Goal: Task Accomplishment & Management: Use online tool/utility

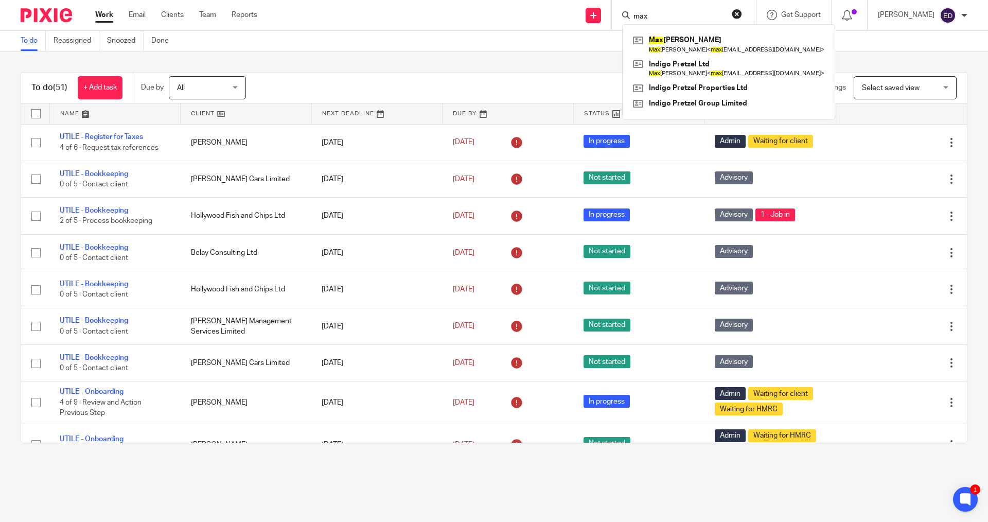
scroll to position [824, 0]
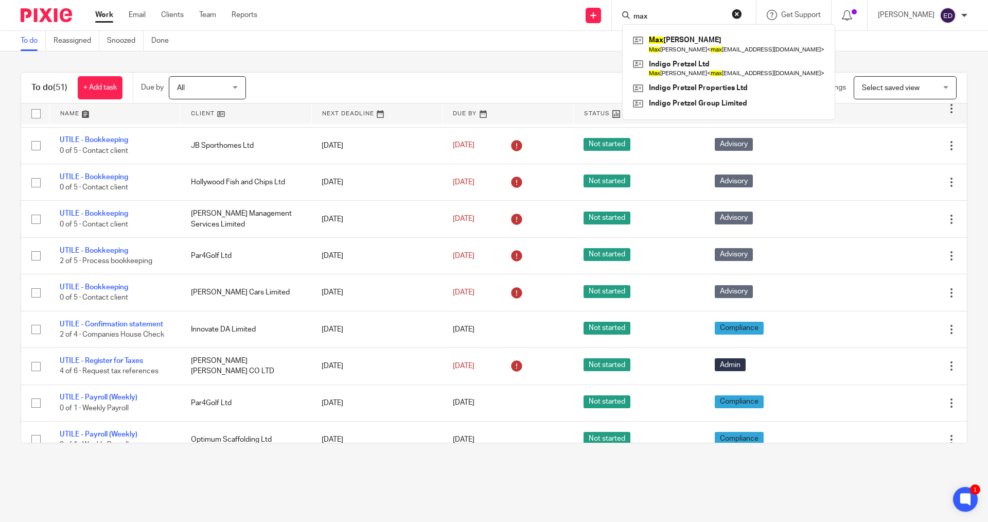
click at [435, 51] on div "To do (51) + Add task Due by All All Today Tomorrow This week Next week This mo…" at bounding box center [494, 257] width 988 height 412
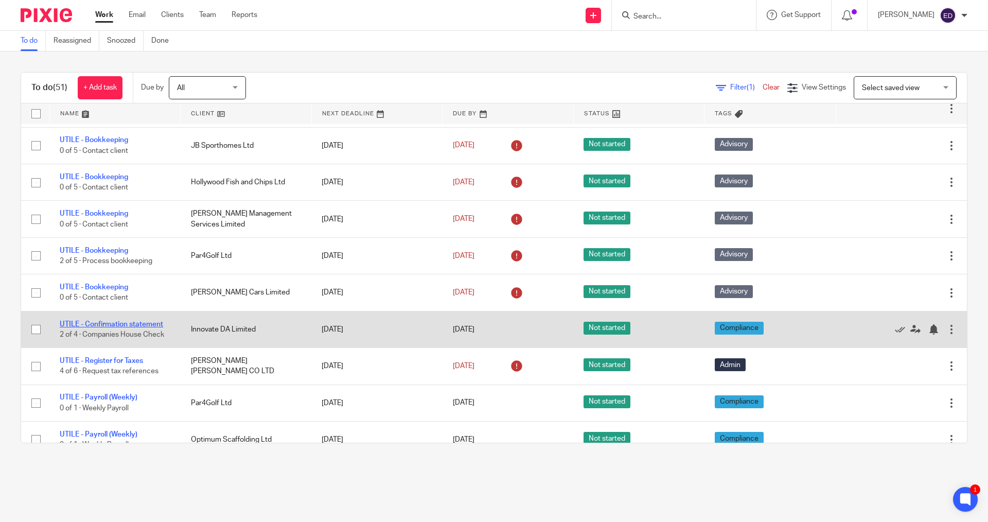
click at [128, 321] on link "UTILE - Confirmation statement" at bounding box center [111, 324] width 103 height 7
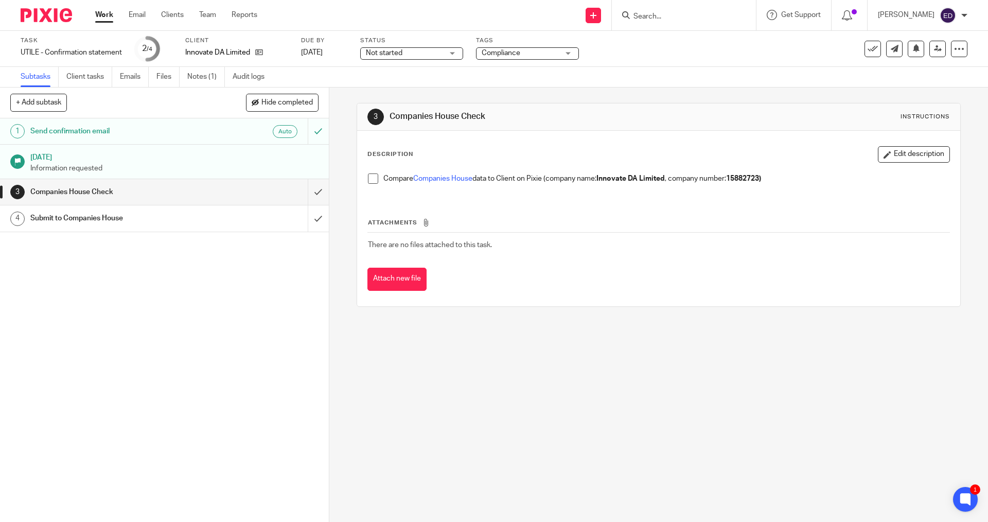
click at [699, 22] on form at bounding box center [688, 15] width 110 height 13
click at [696, 19] on input "Search" at bounding box center [679, 16] width 93 height 9
click at [257, 50] on link at bounding box center [256, 52] width 13 height 10
click at [261, 55] on icon at bounding box center [259, 52] width 8 height 8
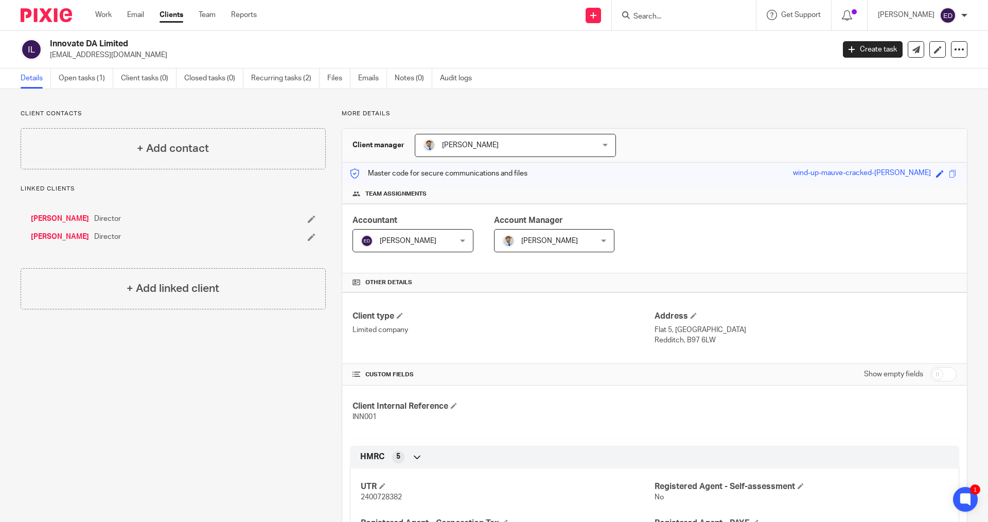
click at [101, 9] on div "Work Email Clients Team Reports Work Email Clients Team Reports Settings" at bounding box center [178, 15] width 187 height 30
click at [111, 16] on link "Work" at bounding box center [103, 15] width 16 height 10
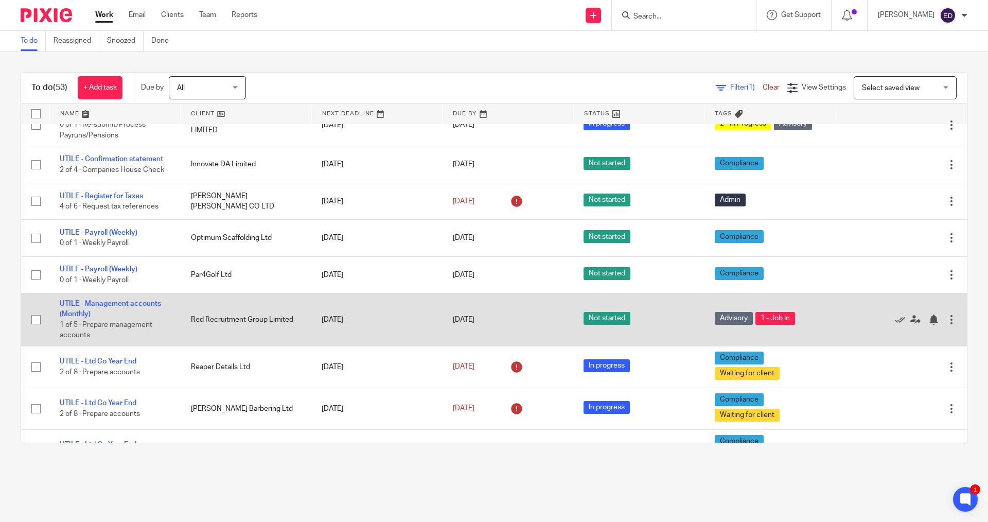
scroll to position [1132, 0]
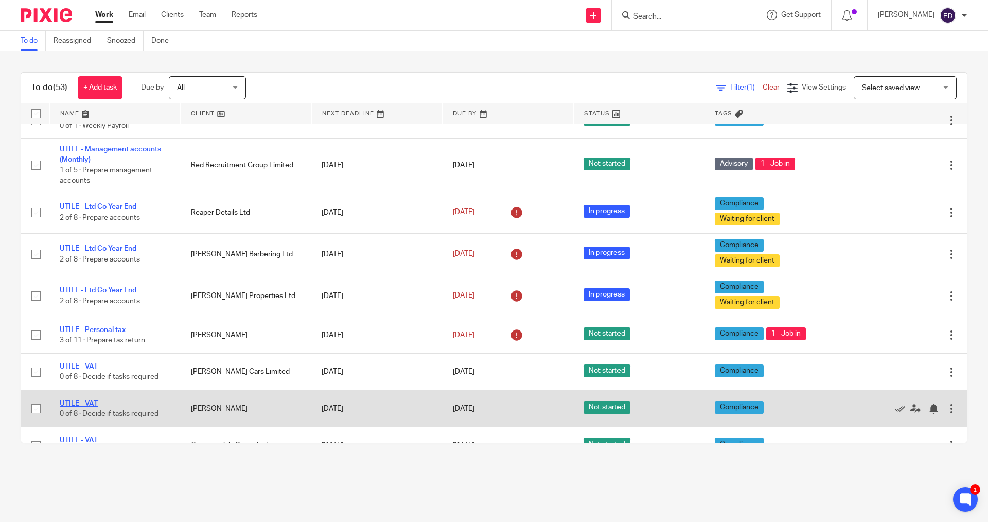
click at [96, 400] on link "UTILE - VAT" at bounding box center [79, 403] width 38 height 7
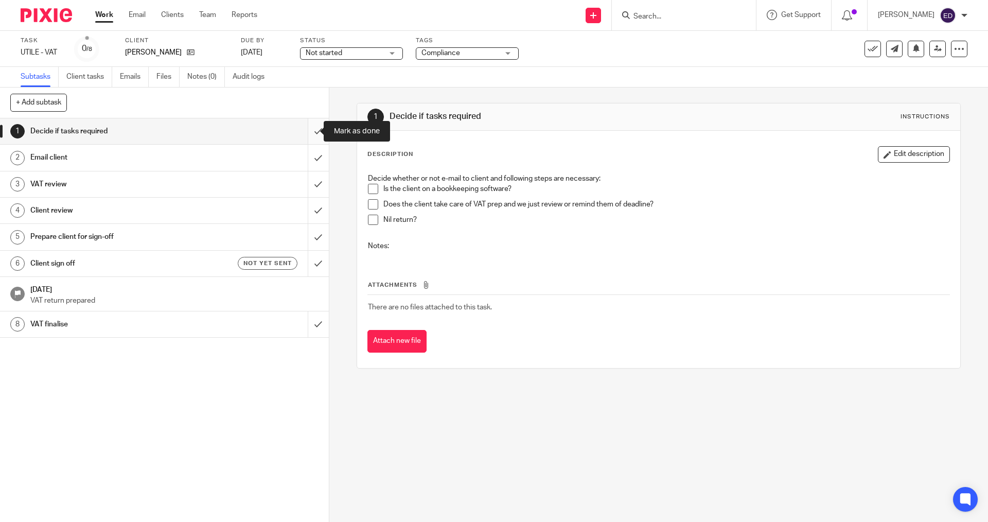
click at [313, 130] on input "submit" at bounding box center [164, 131] width 329 height 26
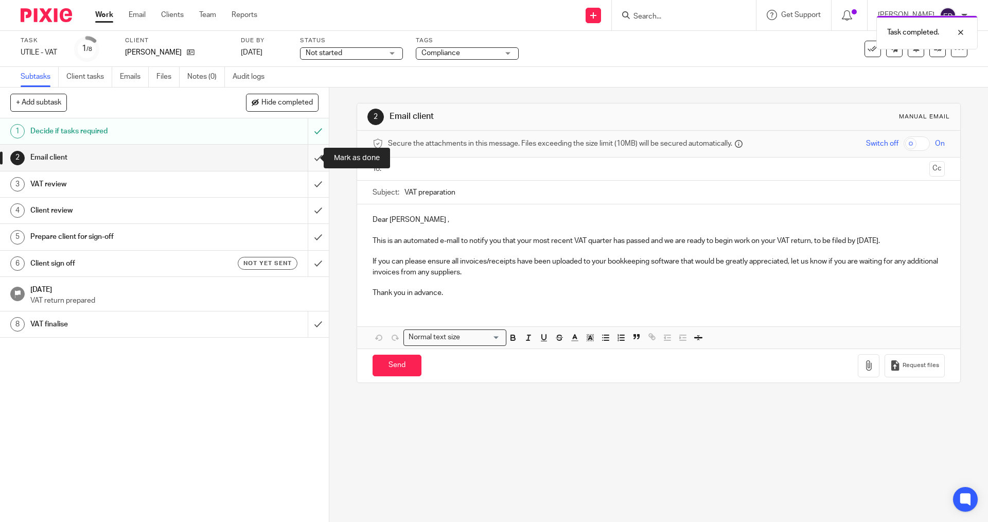
click at [305, 156] on input "submit" at bounding box center [164, 158] width 329 height 26
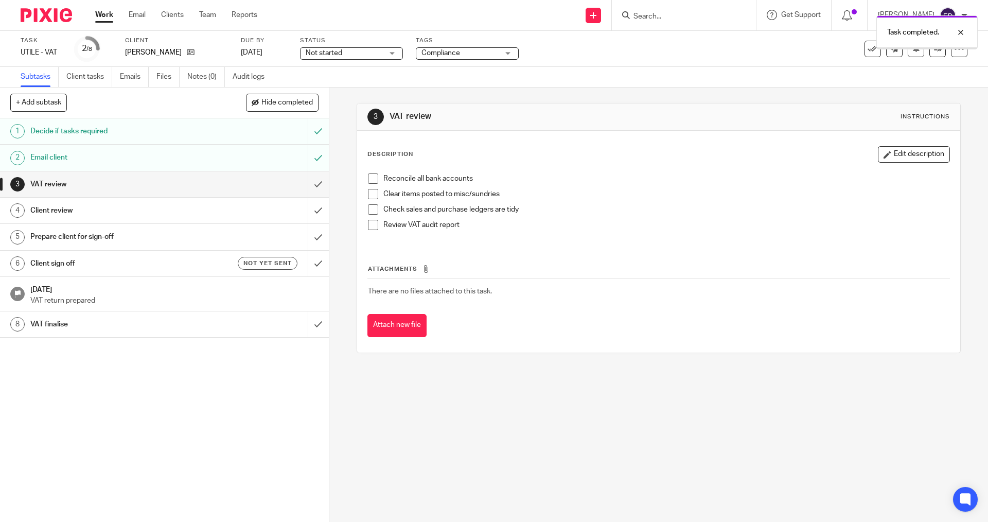
click at [103, 18] on link "Work" at bounding box center [104, 15] width 18 height 10
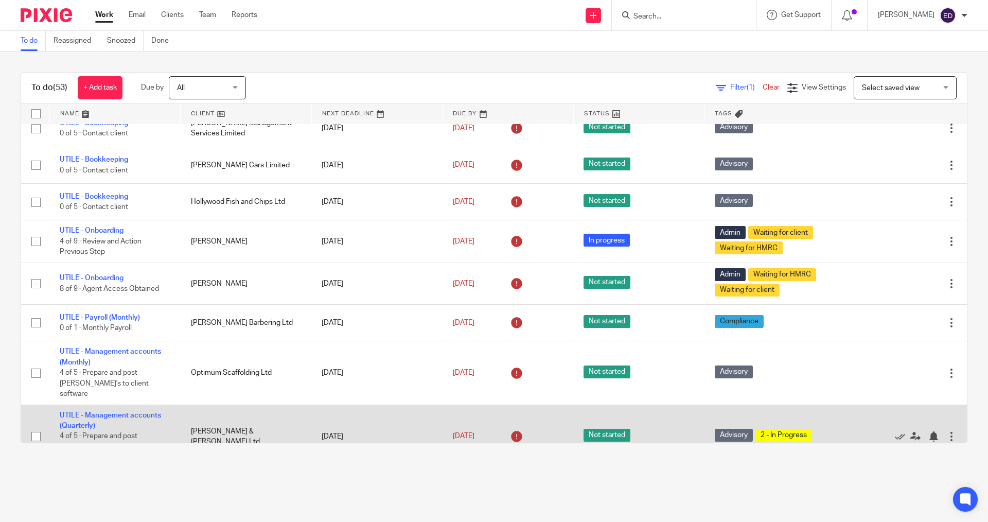
scroll to position [103, 0]
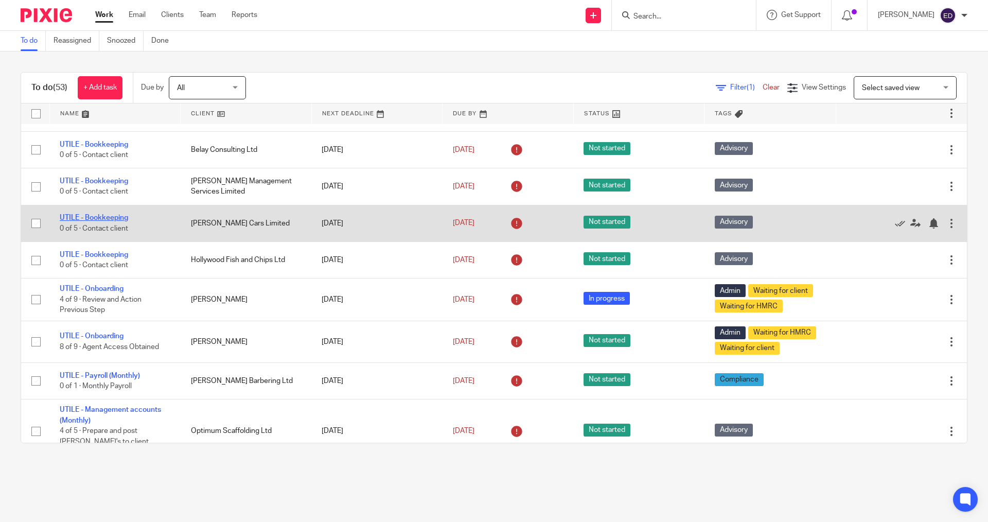
click at [105, 218] on link "UTILE - Bookkeeping" at bounding box center [94, 217] width 68 height 7
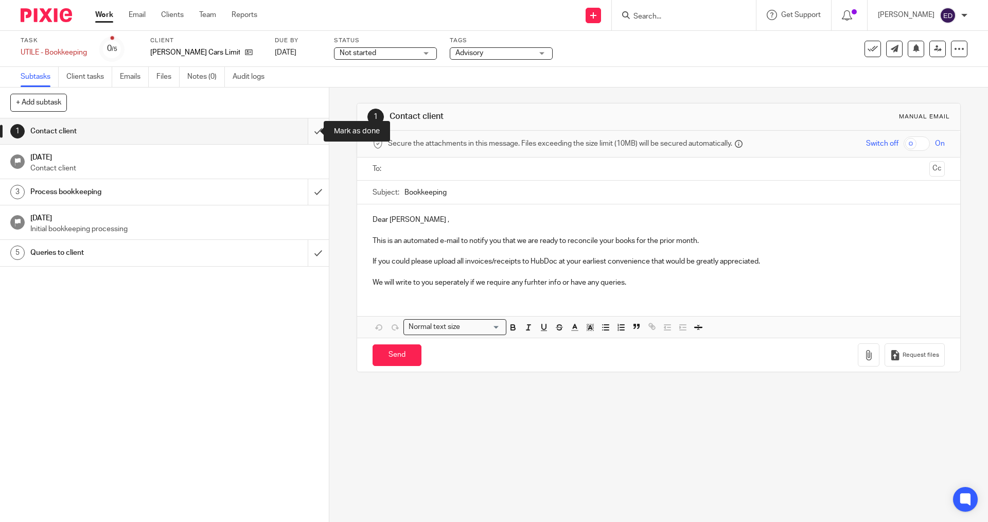
click at [309, 130] on input "submit" at bounding box center [164, 131] width 329 height 26
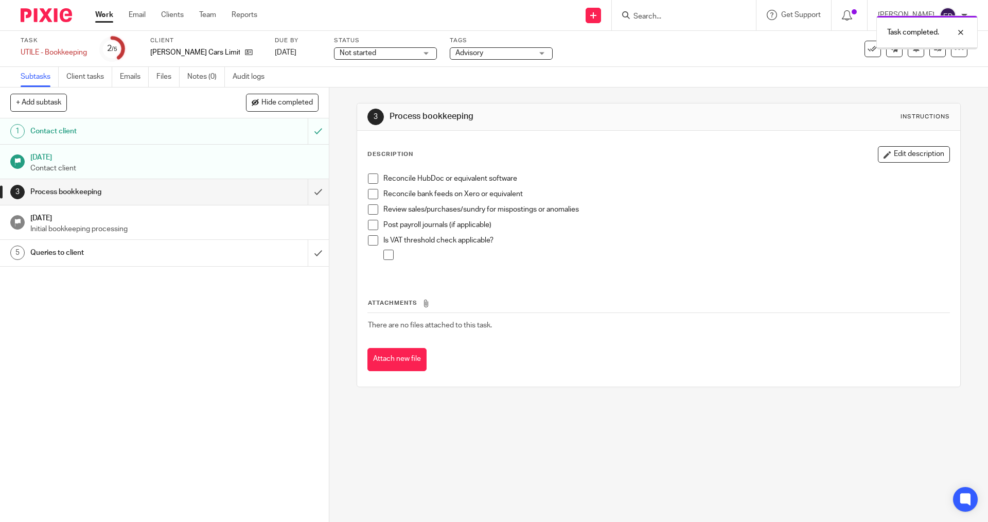
click at [116, 17] on ul "Work Email Clients Team Reports" at bounding box center [184, 15] width 178 height 10
click at [114, 17] on ul "Work Email Clients Team Reports" at bounding box center [184, 15] width 178 height 10
click at [105, 14] on link "Work" at bounding box center [104, 15] width 18 height 10
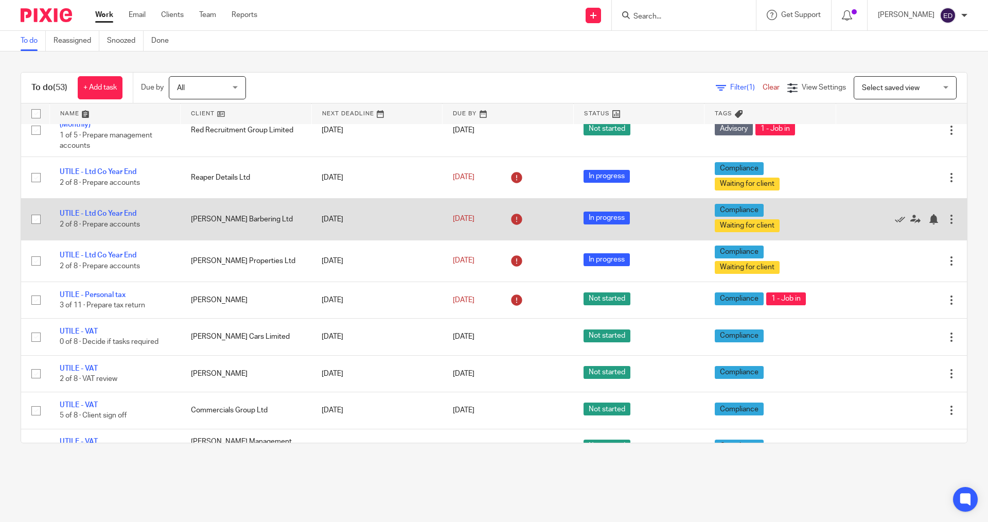
scroll to position [1235, 0]
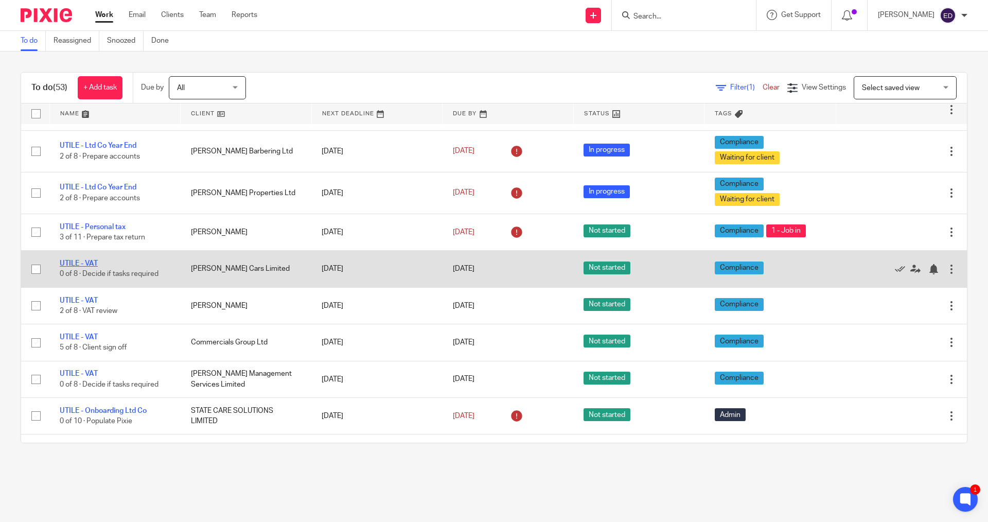
click at [93, 260] on link "UTILE - VAT" at bounding box center [79, 263] width 38 height 7
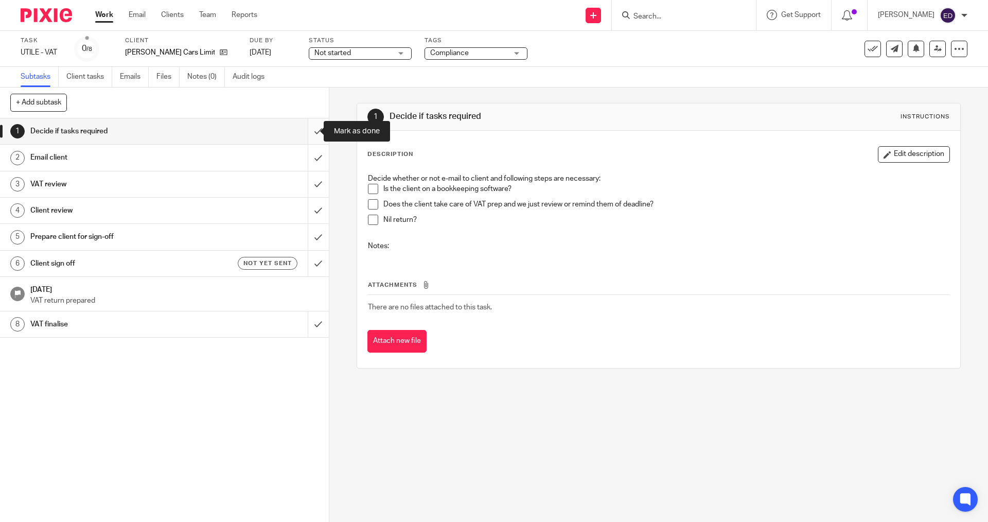
click at [305, 133] on input "submit" at bounding box center [164, 131] width 329 height 26
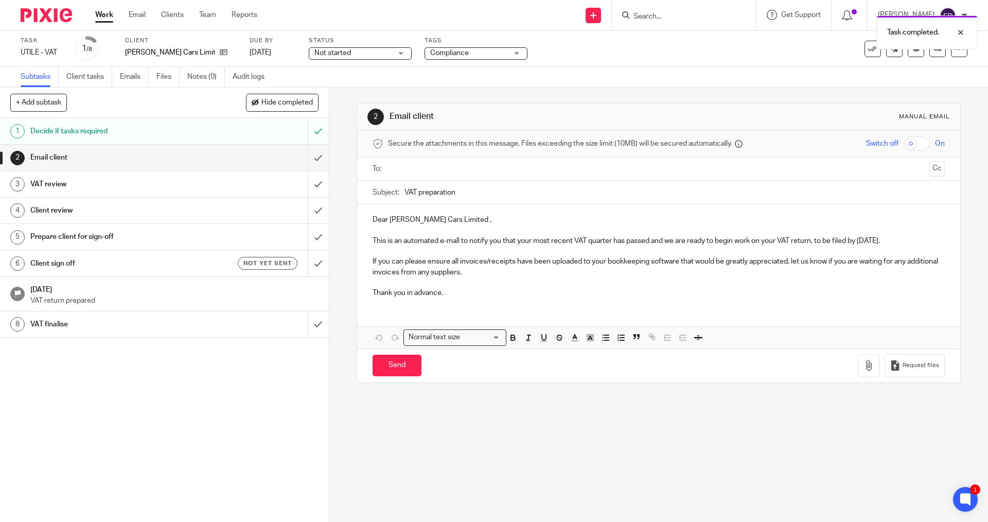
click at [108, 16] on link "Work" at bounding box center [104, 15] width 18 height 10
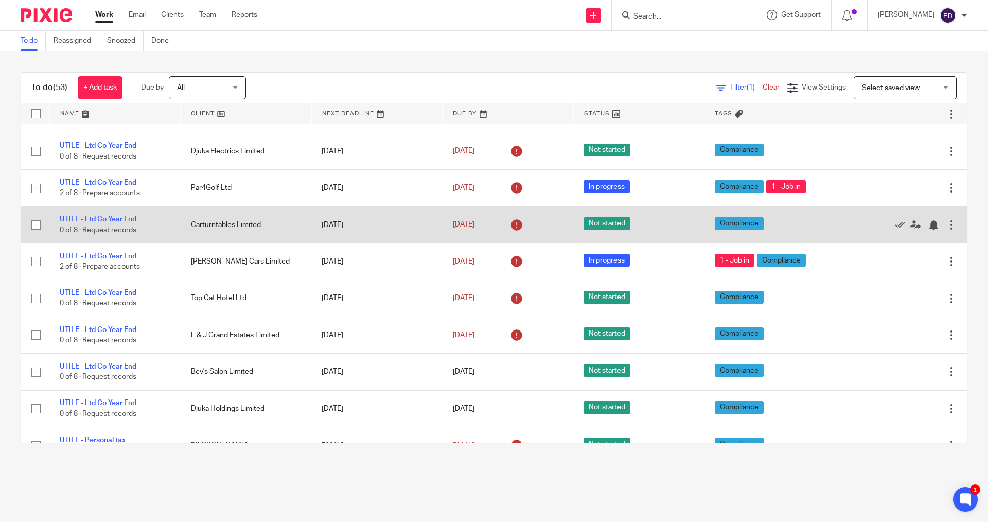
scroll to position [1441, 0]
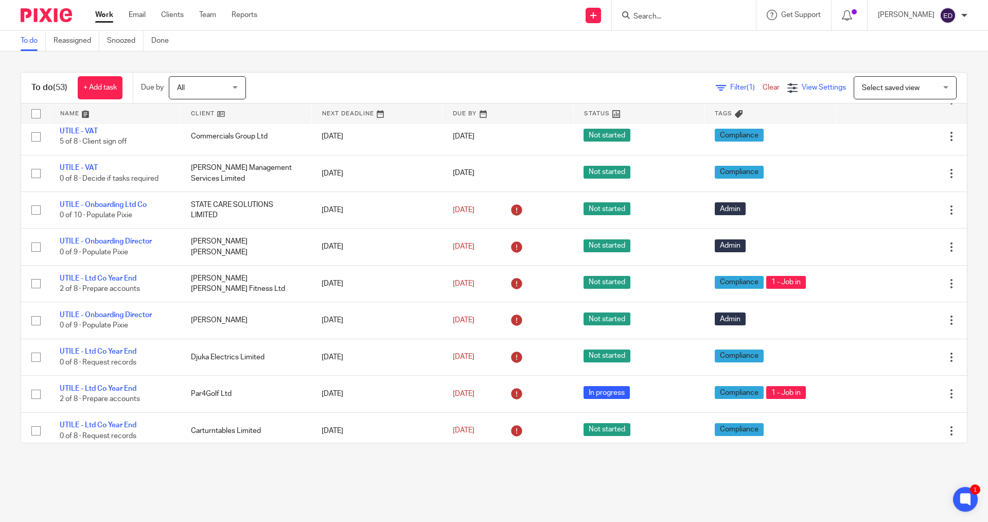
click at [802, 89] on span "View Settings" at bounding box center [824, 87] width 44 height 7
click at [802, 88] on span "View Settings" at bounding box center [824, 87] width 44 height 7
click at [730, 89] on span "Filter (1)" at bounding box center [746, 87] width 32 height 7
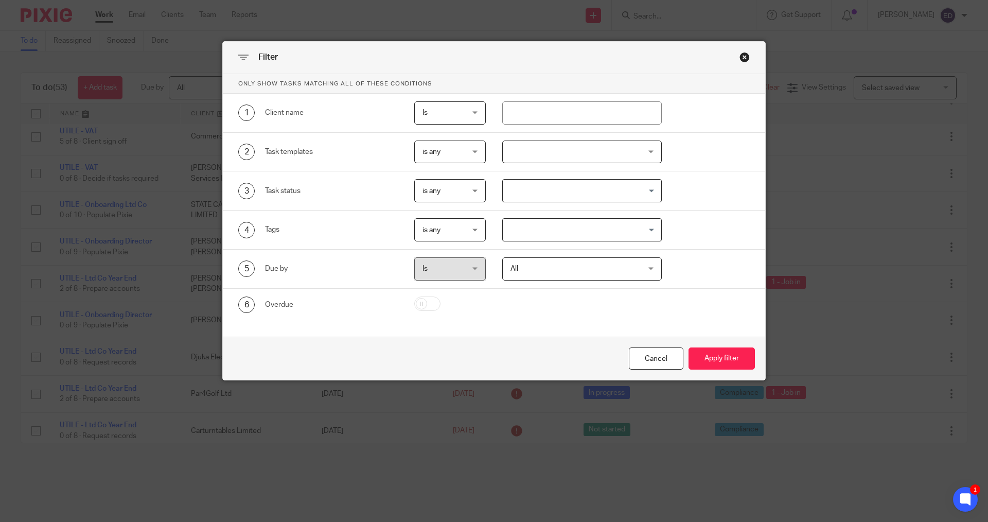
click at [446, 151] on span "is any" at bounding box center [448, 152] width 50 height 22
click at [510, 154] on div at bounding box center [582, 152] width 160 height 23
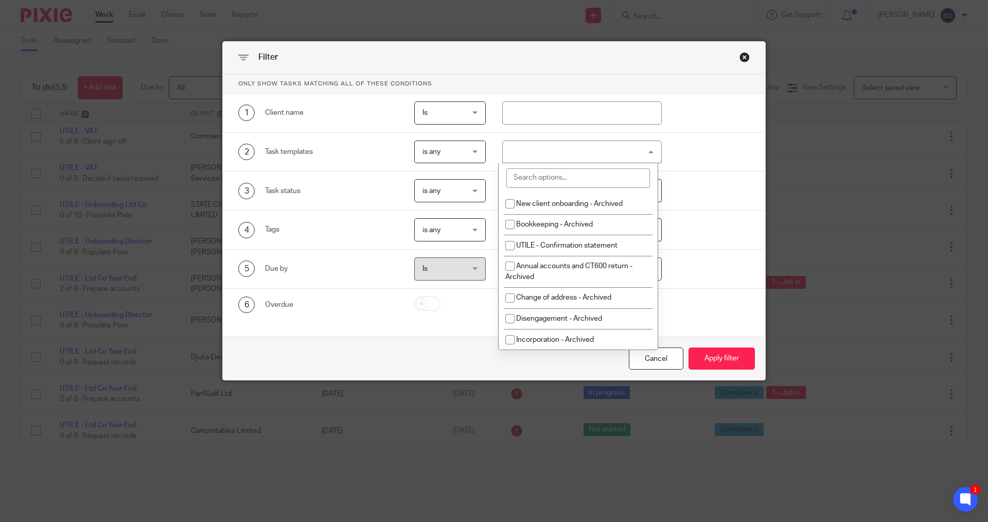
click at [592, 184] on input "search" at bounding box center [579, 178] width 144 height 20
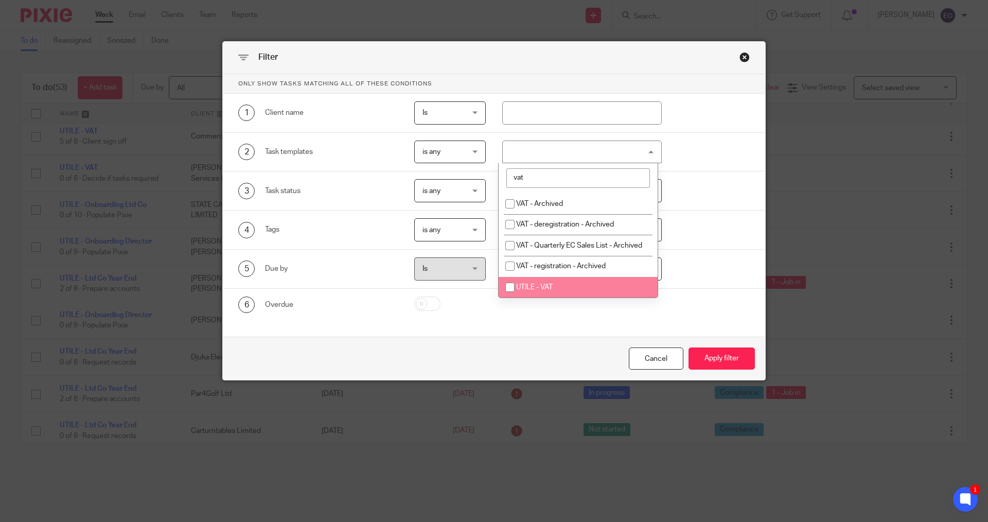
type input "vat"
click at [514, 296] on input "checkbox" at bounding box center [510, 287] width 20 height 20
checkbox input "true"
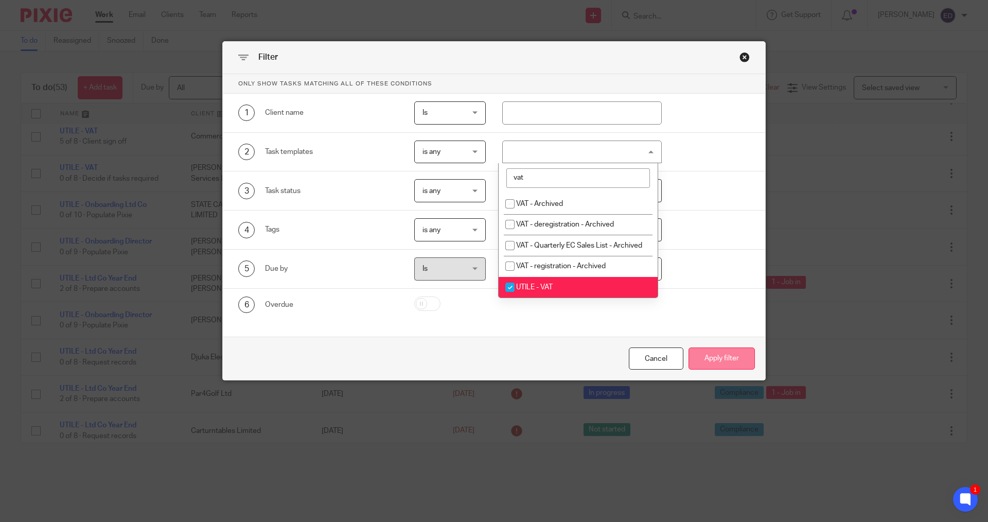
click at [740, 364] on button "Apply filter" at bounding box center [722, 358] width 66 height 22
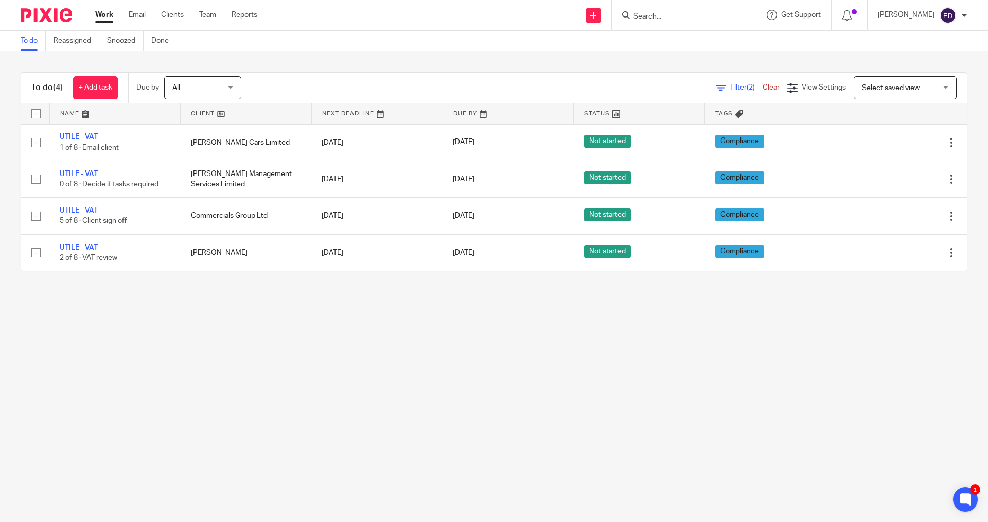
click at [718, 27] on div at bounding box center [684, 15] width 144 height 30
click at [708, 15] on input "Search" at bounding box center [679, 16] width 93 height 9
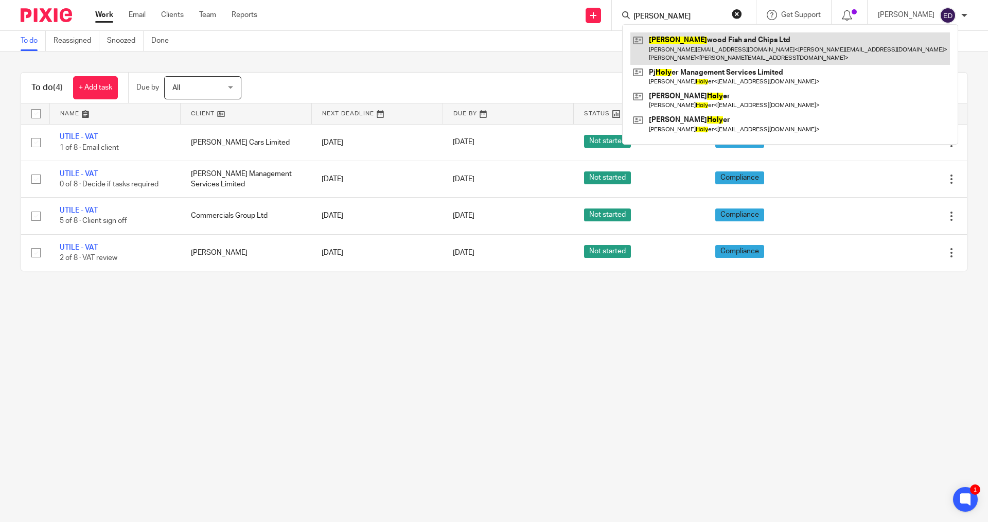
type input "[PERSON_NAME]"
click at [695, 37] on link at bounding box center [791, 48] width 320 height 32
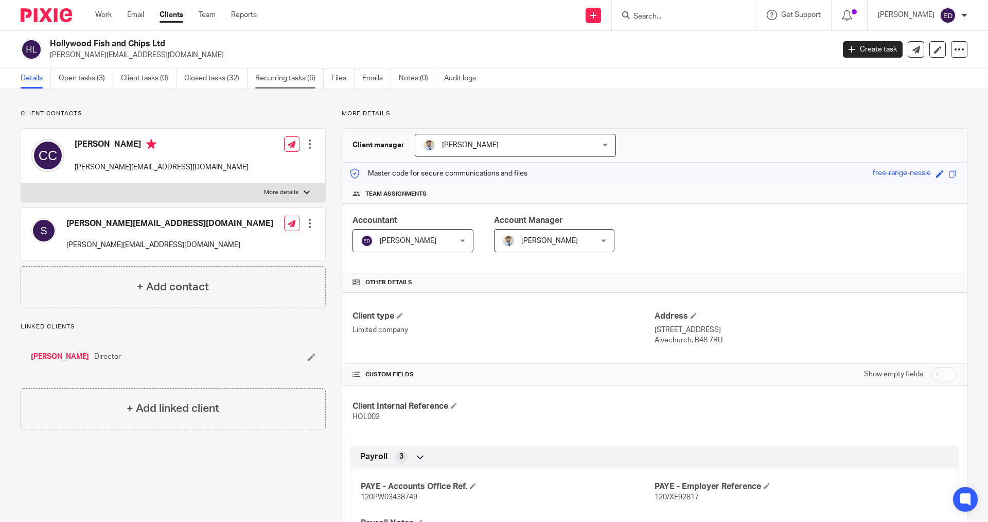
click at [258, 81] on link "Recurring tasks (6)" at bounding box center [289, 78] width 68 height 20
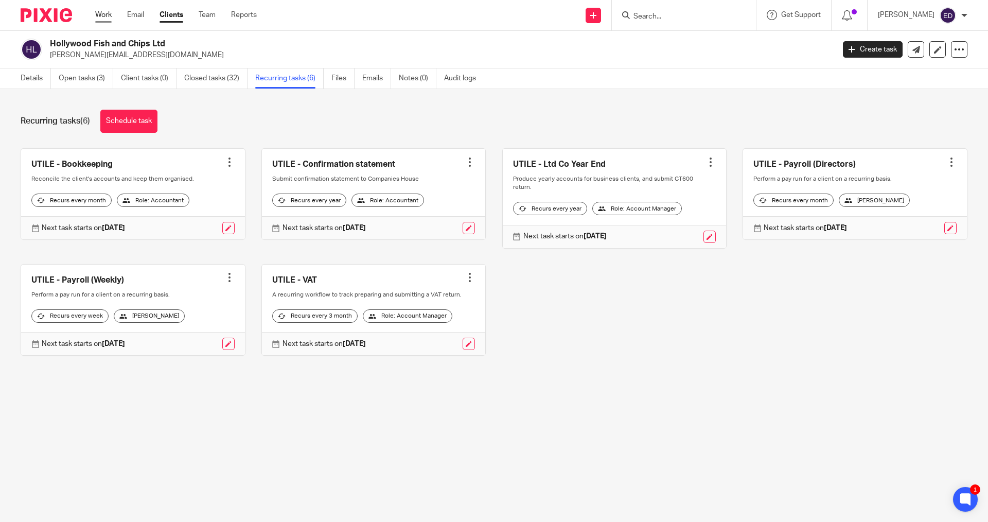
click at [106, 13] on link "Work" at bounding box center [103, 15] width 16 height 10
